Goal: Information Seeking & Learning: Learn about a topic

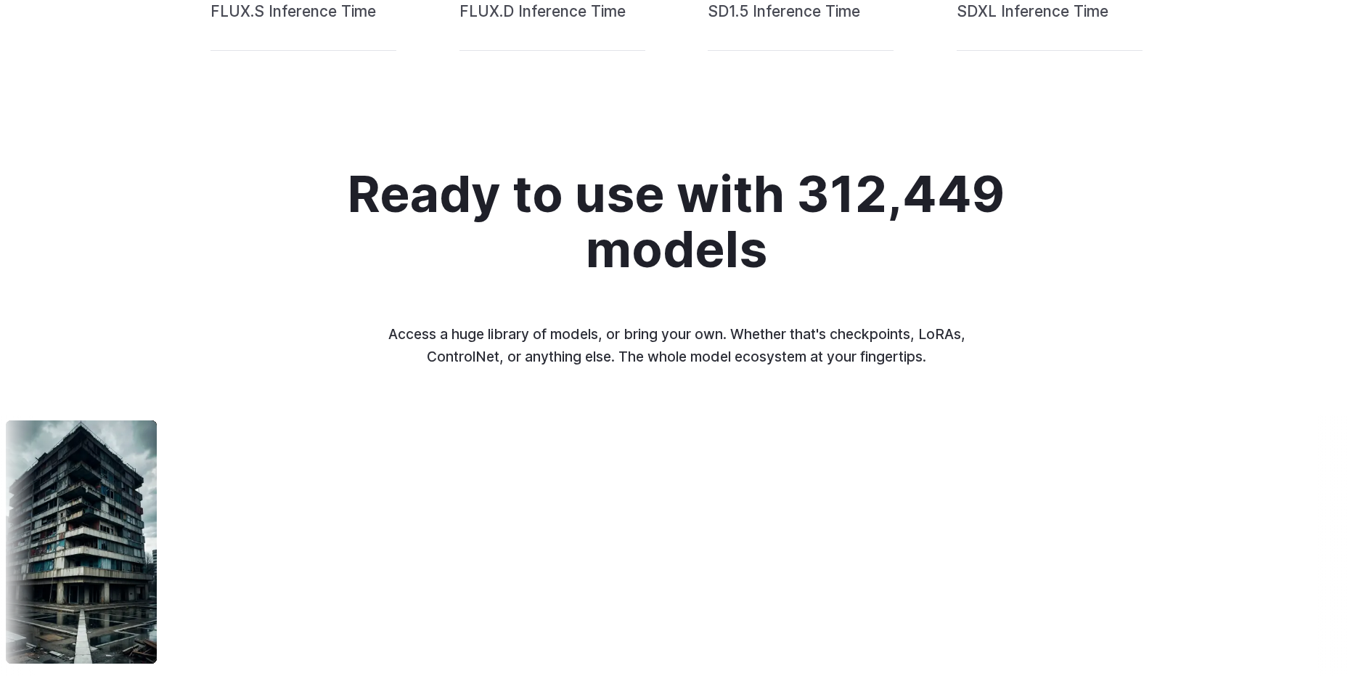
scroll to position [1597, 0]
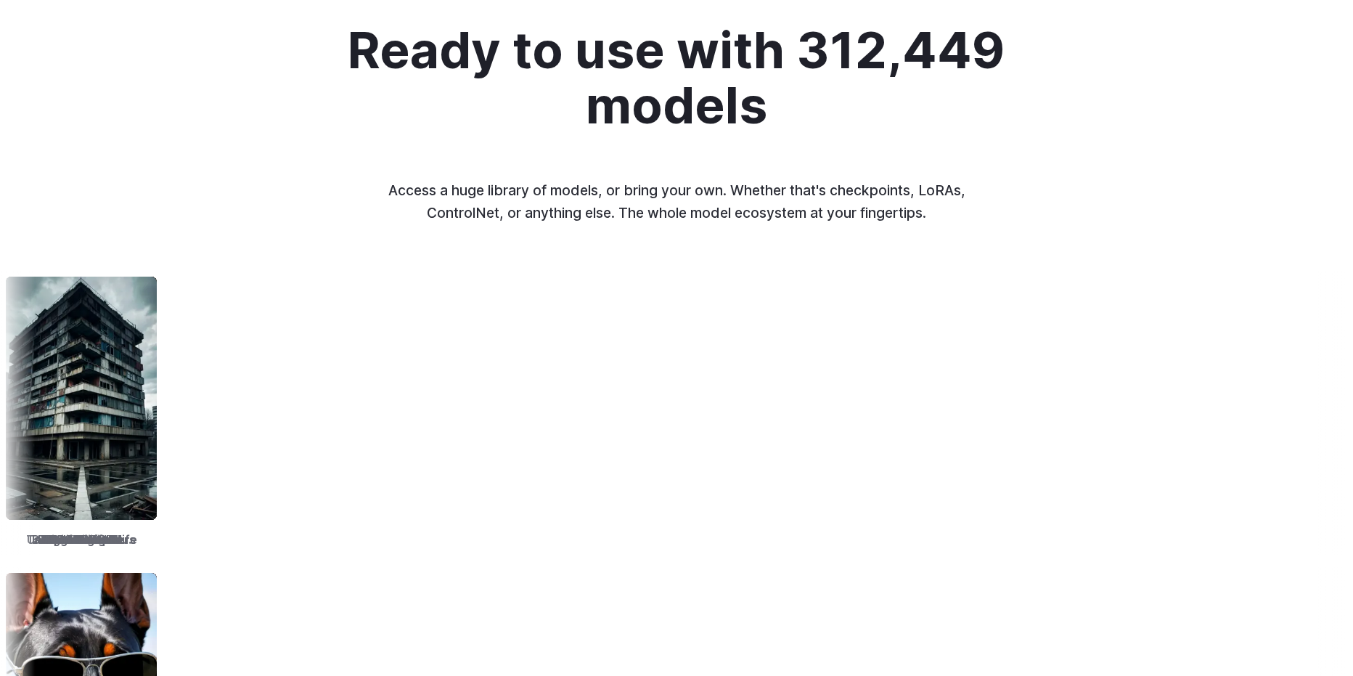
drag, startPoint x: 369, startPoint y: 484, endPoint x: 572, endPoint y: 486, distance: 202.5
click at [572, 486] on div "TrueSketch Detail Tweaker Tales of Digital Life MOHAWK Unstable Diffusers Pictu…" at bounding box center [676, 413] width 1353 height 284
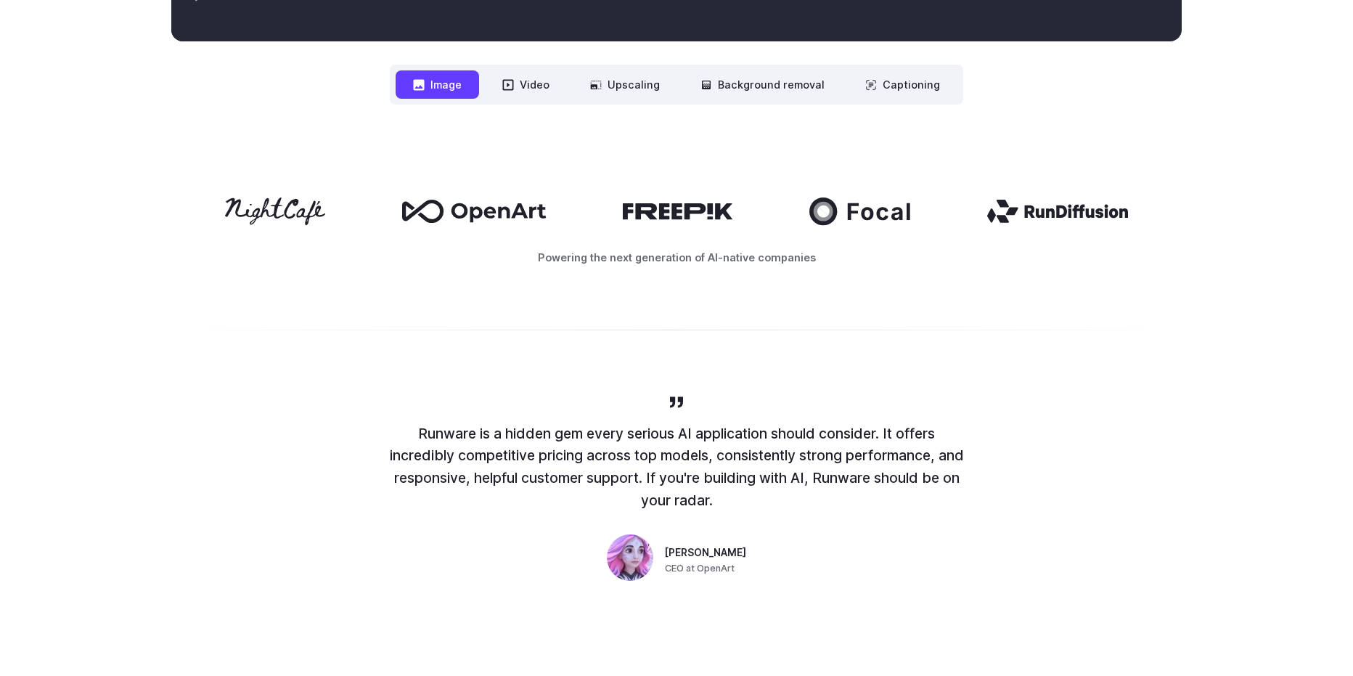
scroll to position [653, 0]
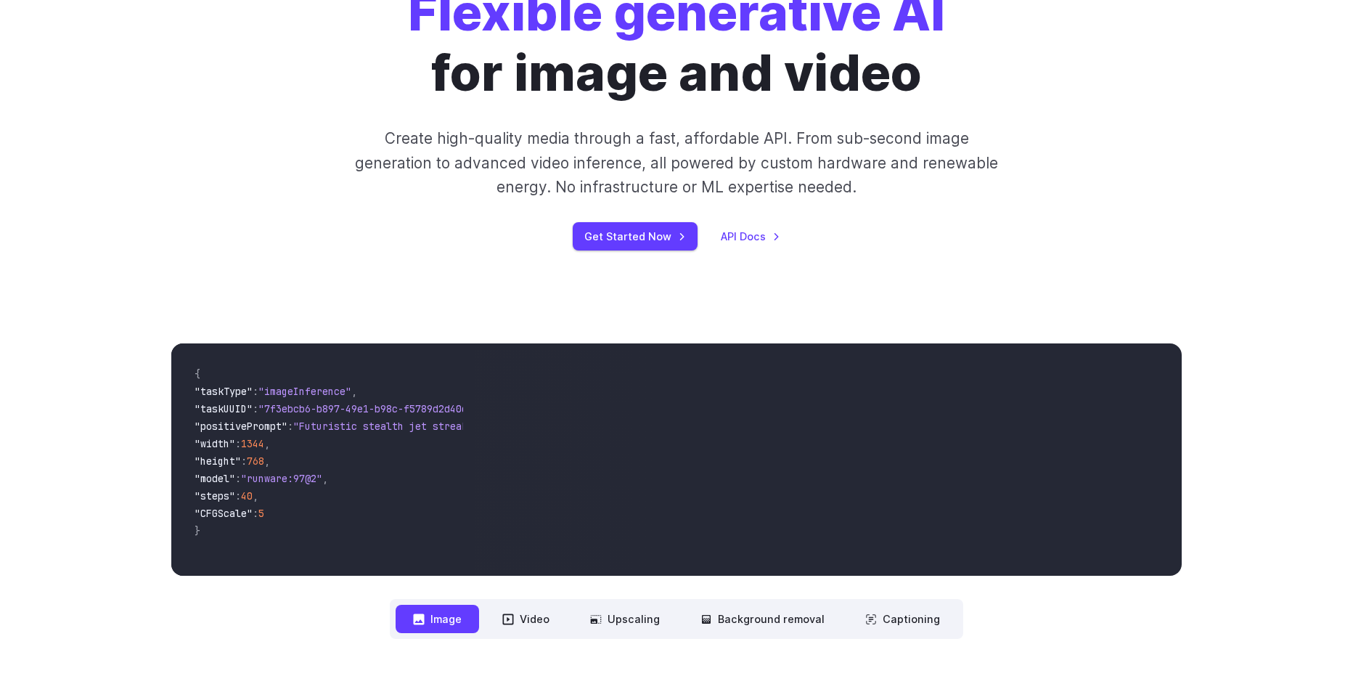
click at [397, 412] on span ""7f3ebcb6-b897-49e1-b98c-f5789d2d40d7"" at bounding box center [368, 408] width 221 height 13
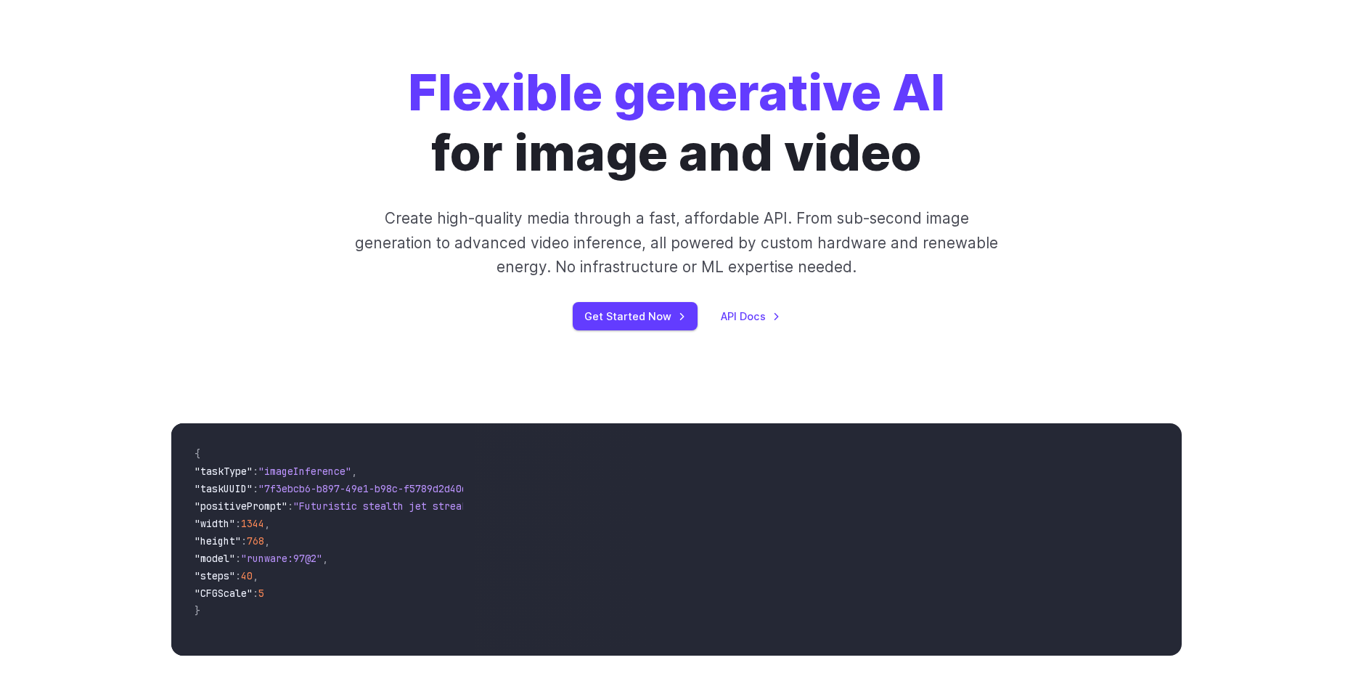
scroll to position [0, 0]
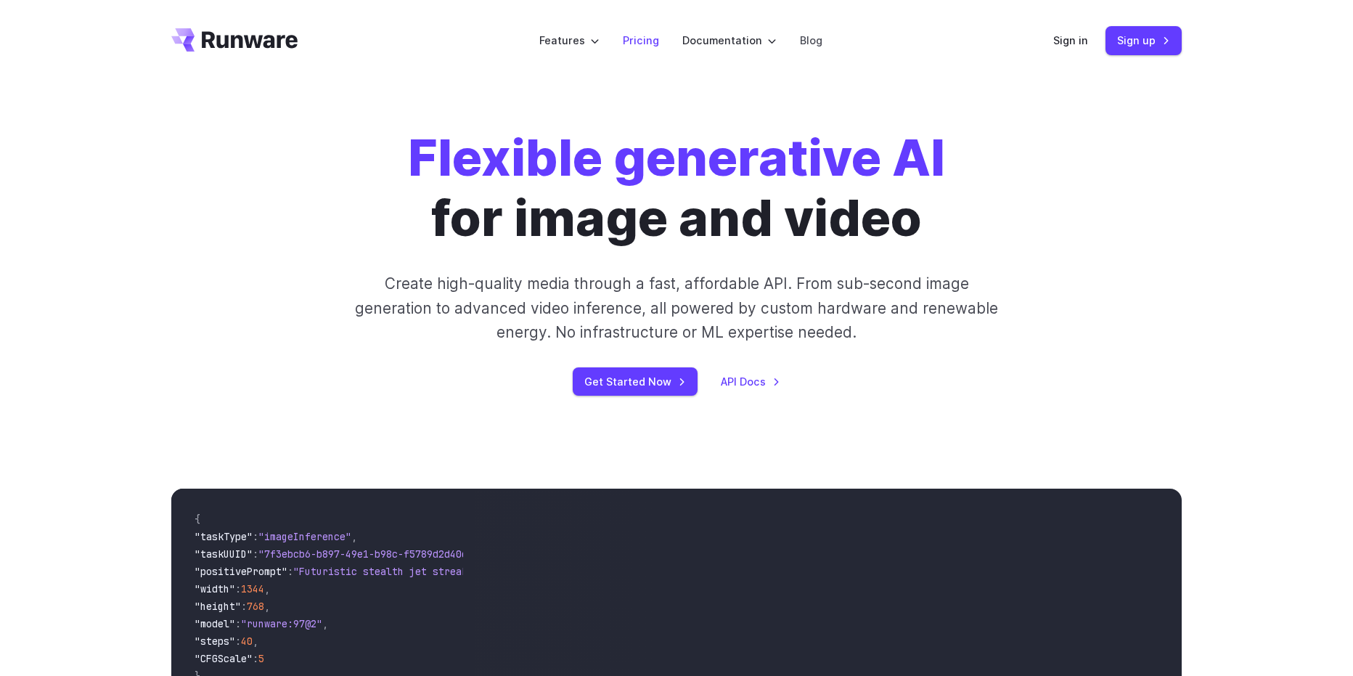
click at [647, 48] on link "Pricing" at bounding box center [641, 40] width 36 height 17
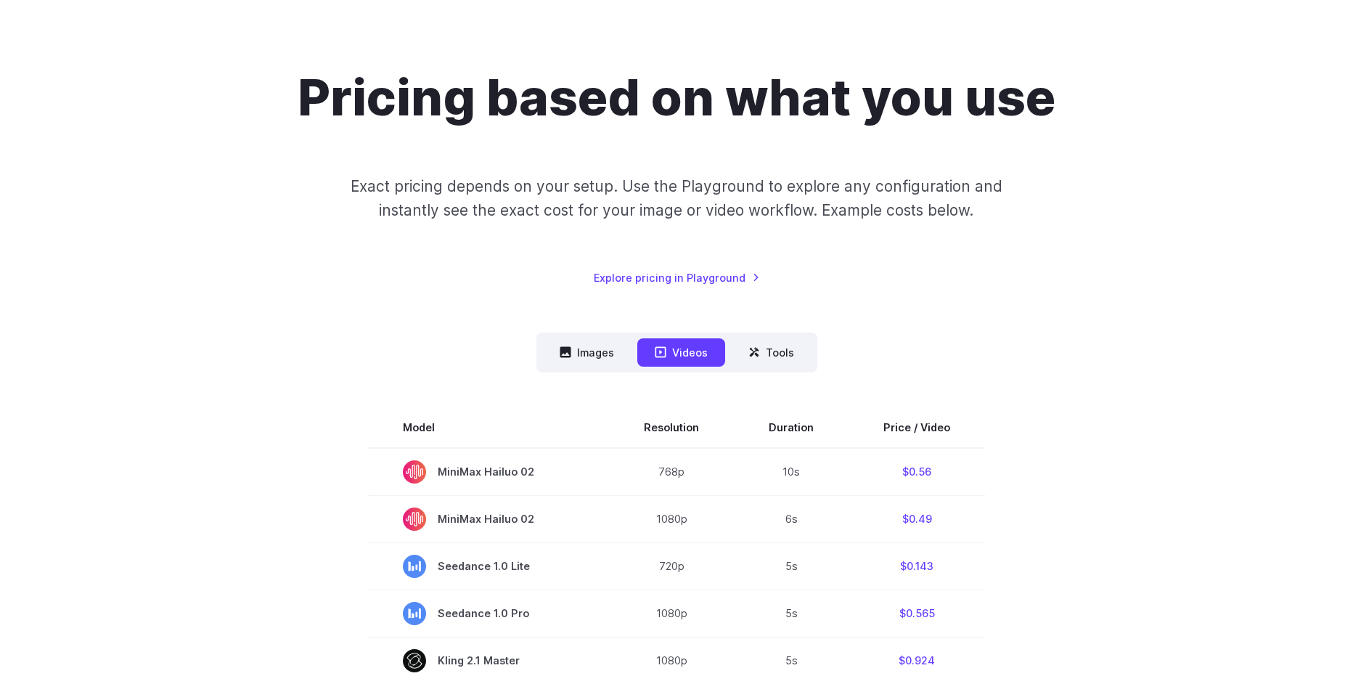
scroll to position [218, 0]
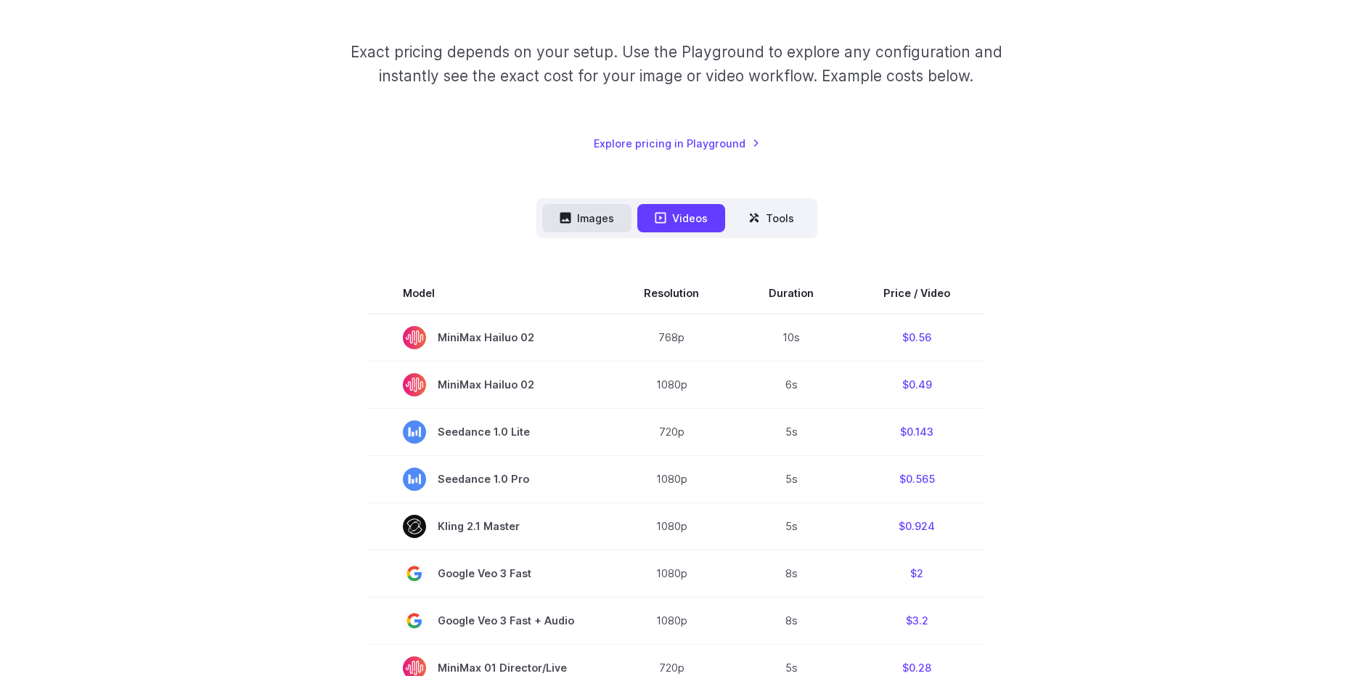
click at [582, 219] on button "Images" at bounding box center [586, 218] width 89 height 28
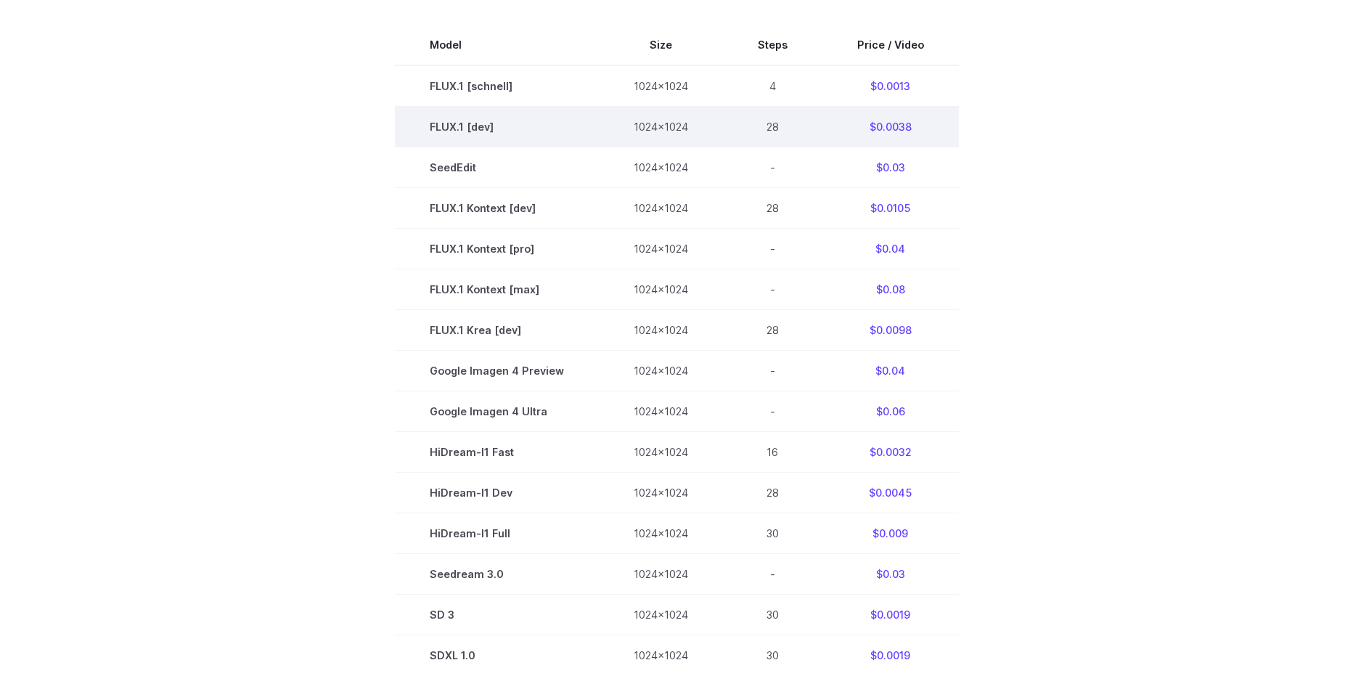
scroll to position [363, 0]
